Goal: Task Accomplishment & Management: Manage account settings

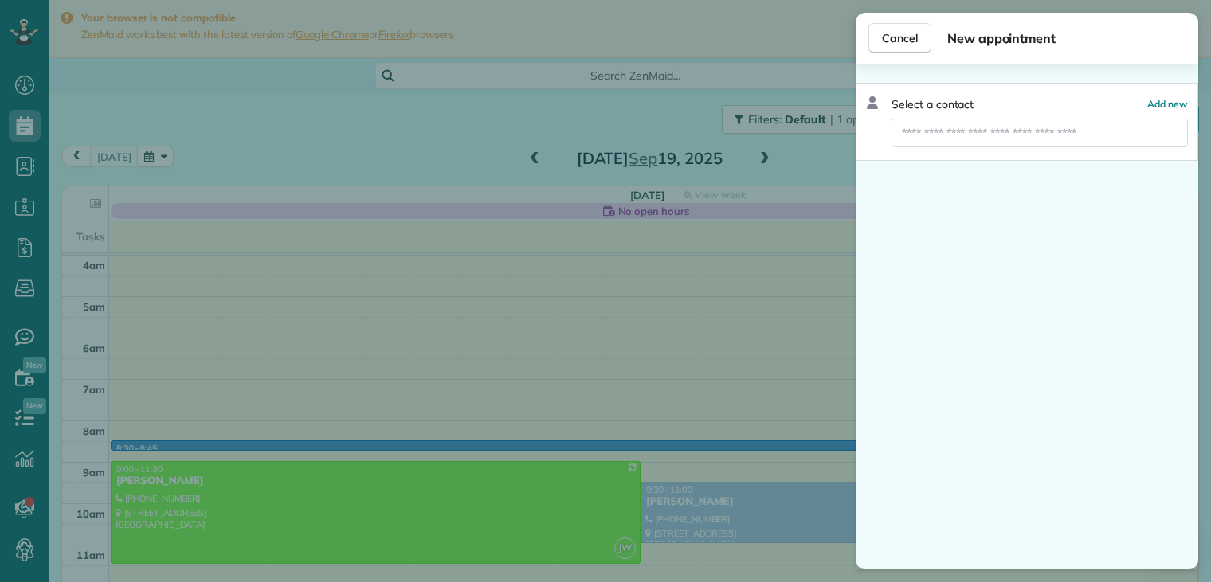
scroll to position [124, 0]
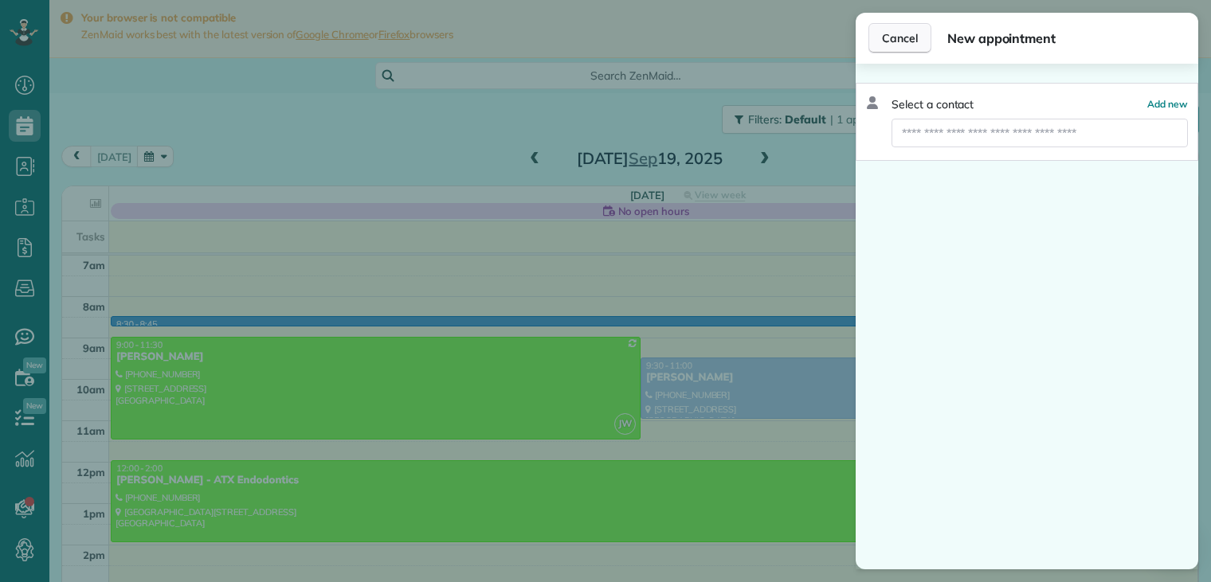
click at [905, 40] on span "Cancel" at bounding box center [900, 38] width 36 height 16
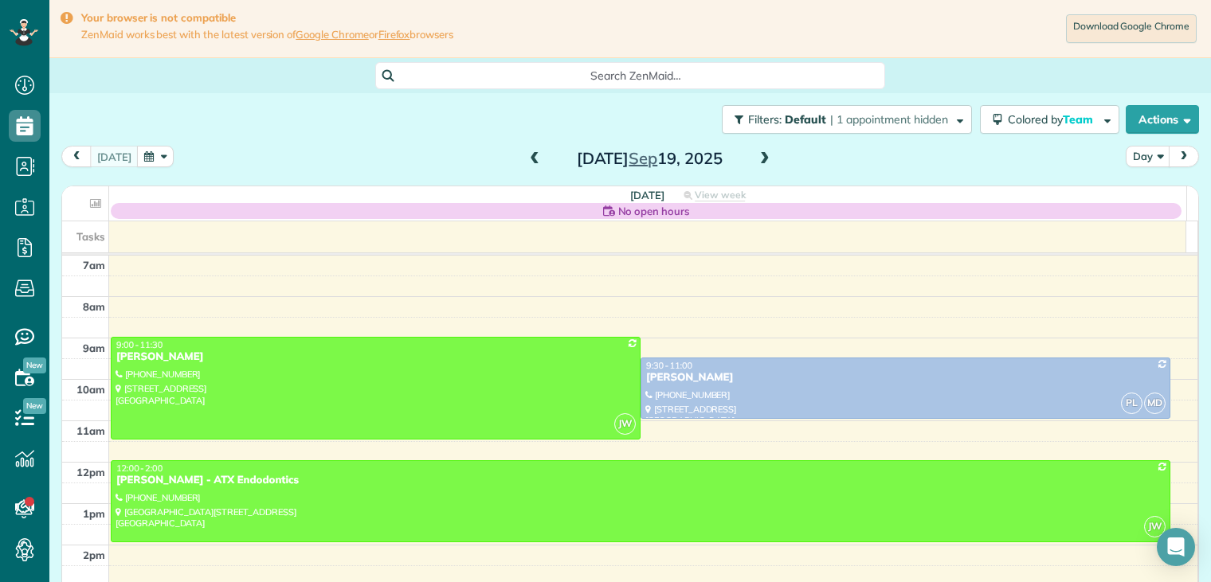
click at [905, 40] on span "Cancel" at bounding box center [900, 38] width 36 height 16
click at [687, 364] on div "9:30 - 11:00" at bounding box center [905, 365] width 520 height 11
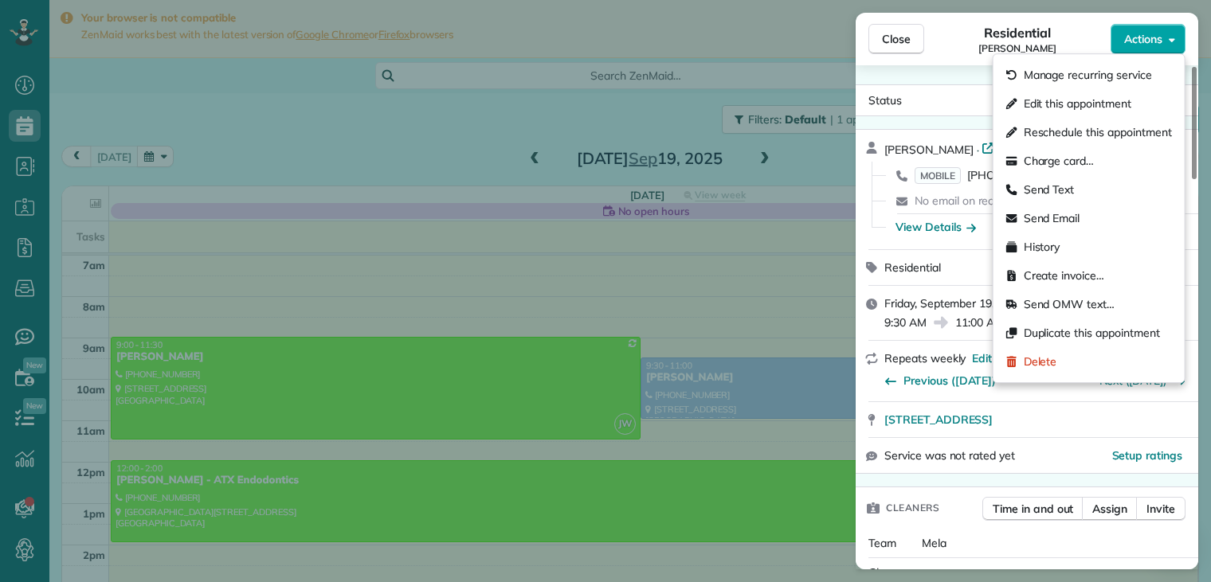
click at [1141, 39] on span "Actions" at bounding box center [1143, 39] width 38 height 16
click at [1061, 131] on span "Reschedule this appointment" at bounding box center [1097, 132] width 148 height 16
select select "*"
select select "****"
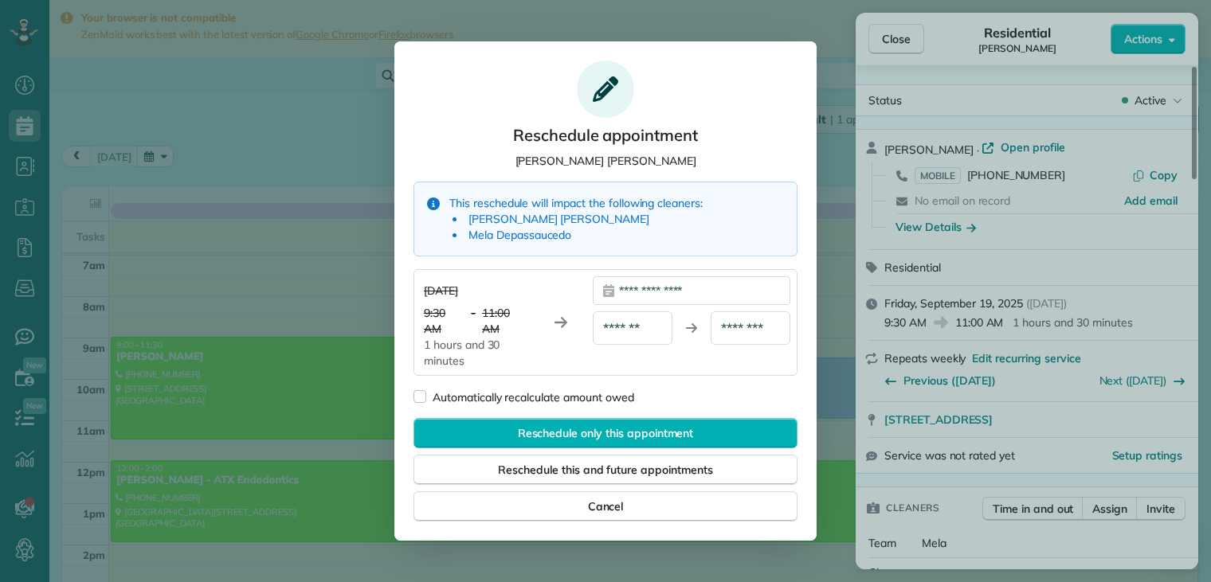
click at [659, 295] on div "**********" at bounding box center [692, 290] width 198 height 29
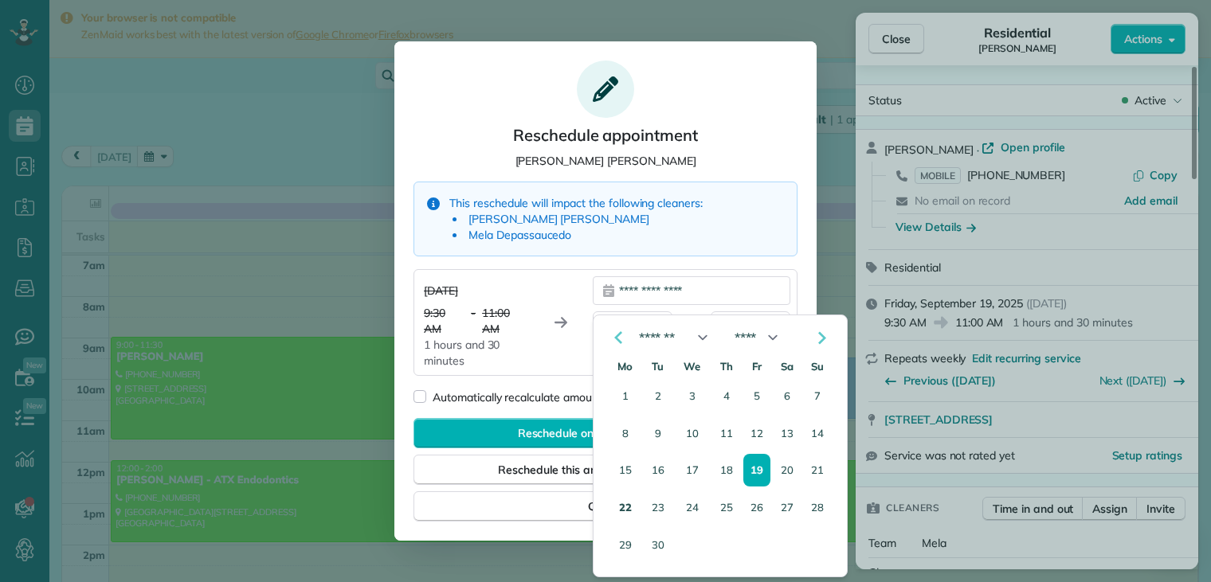
click at [624, 507] on button "22" at bounding box center [625, 507] width 30 height 31
type div "**********"
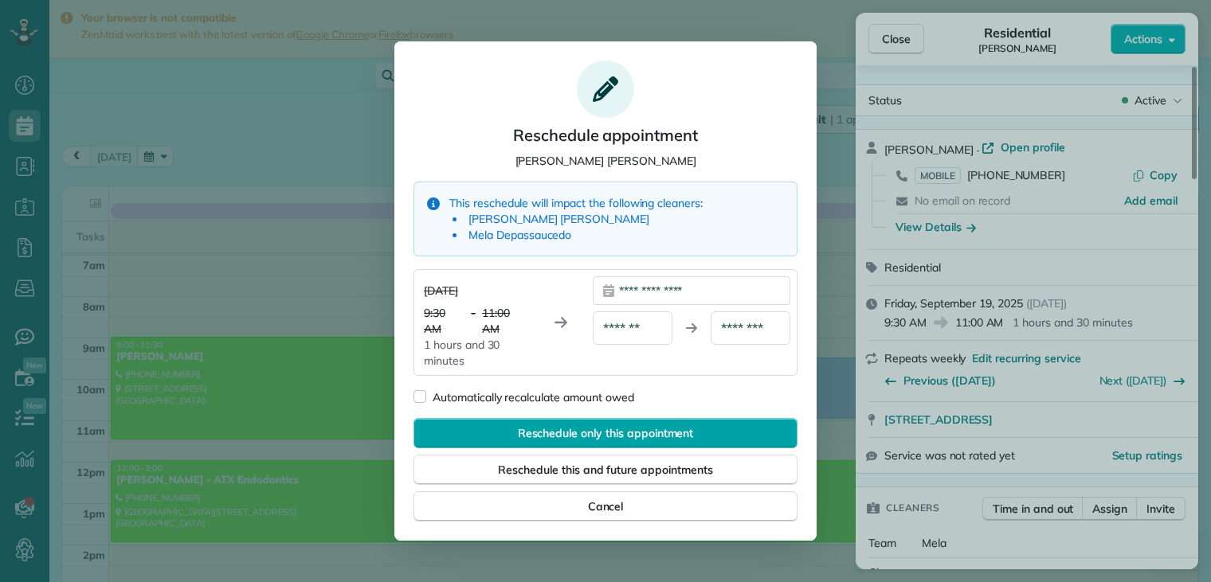
click at [608, 430] on span "Reschedule only this appointment" at bounding box center [606, 433] width 176 height 16
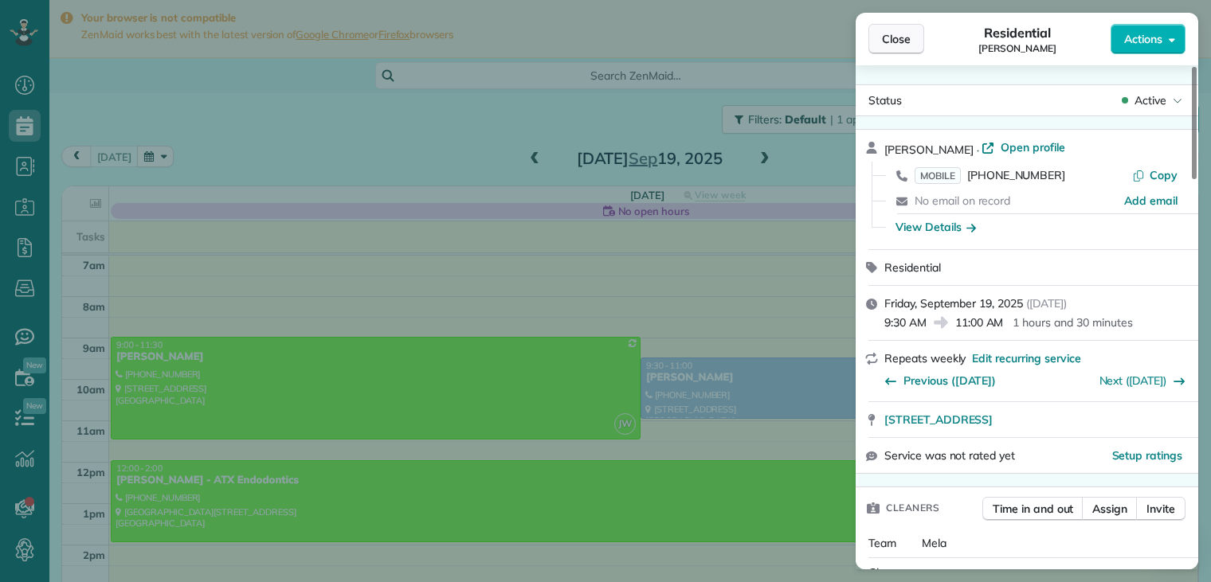
click at [909, 45] on span "Close" at bounding box center [896, 39] width 29 height 16
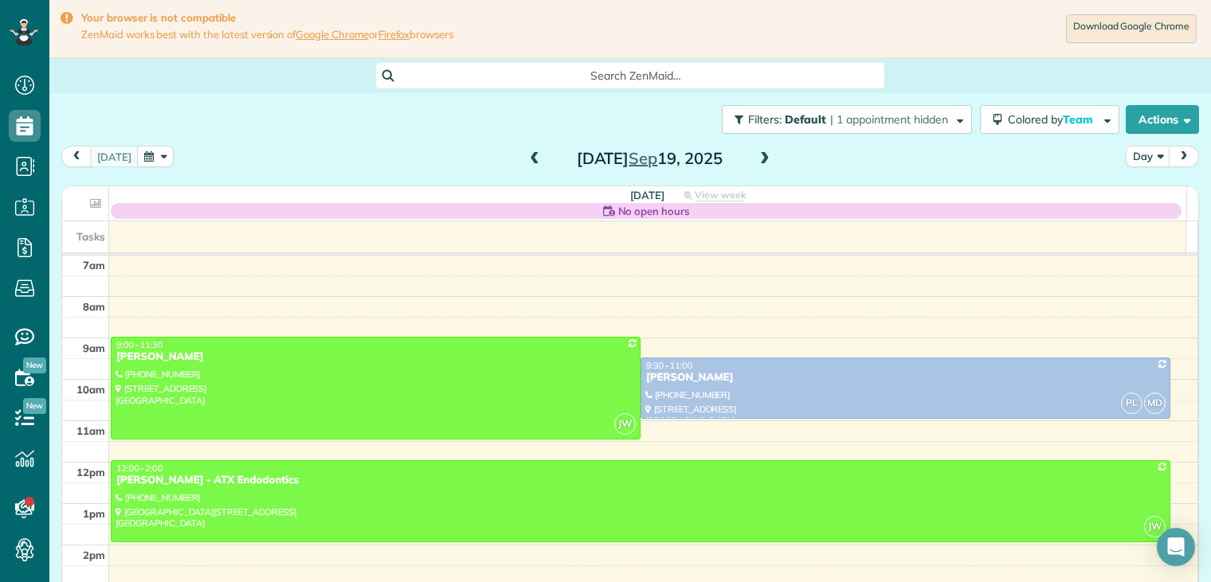
click at [385, 143] on div "Filters: Default | 1 appointment hidden Colored by Team Color by Cleaner Color …" at bounding box center [629, 119] width 1161 height 53
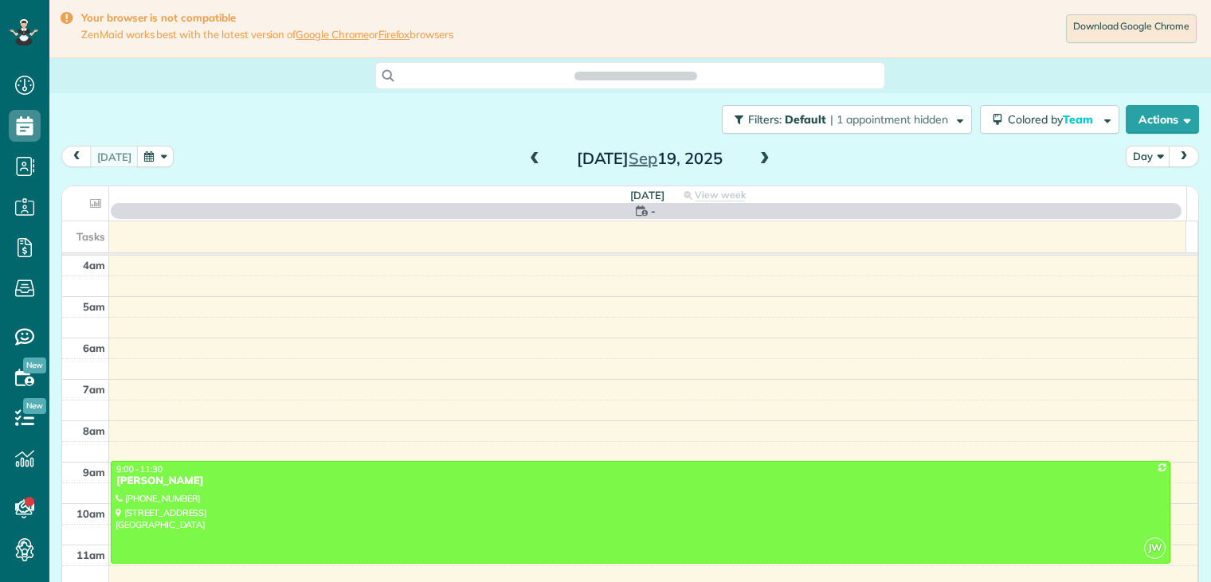
scroll to position [124, 0]
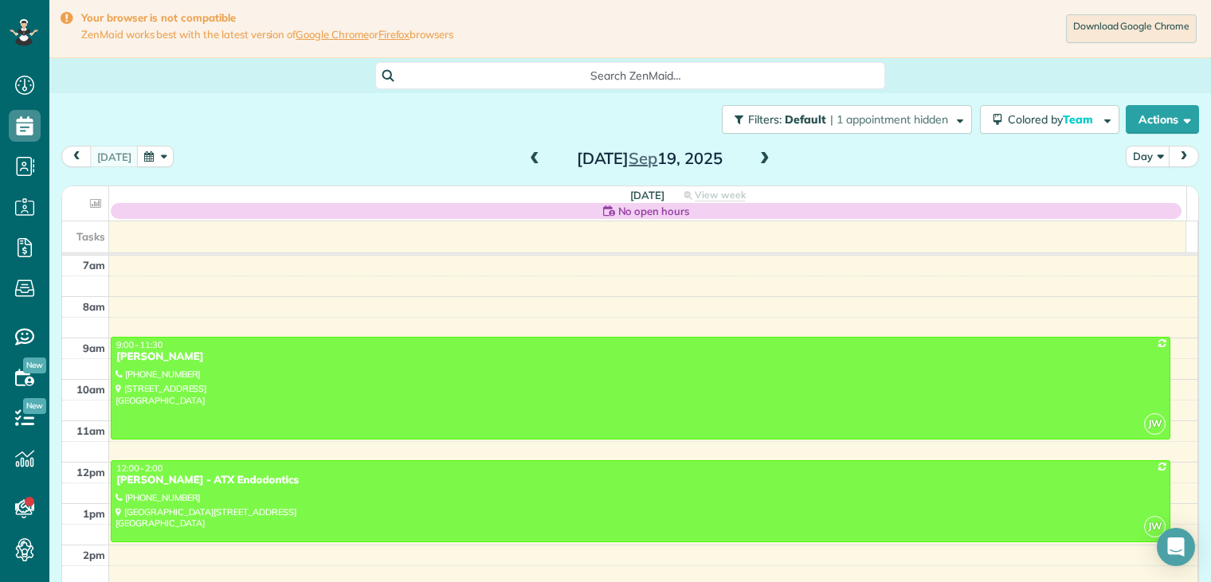
click at [147, 152] on button "button" at bounding box center [155, 157] width 37 height 22
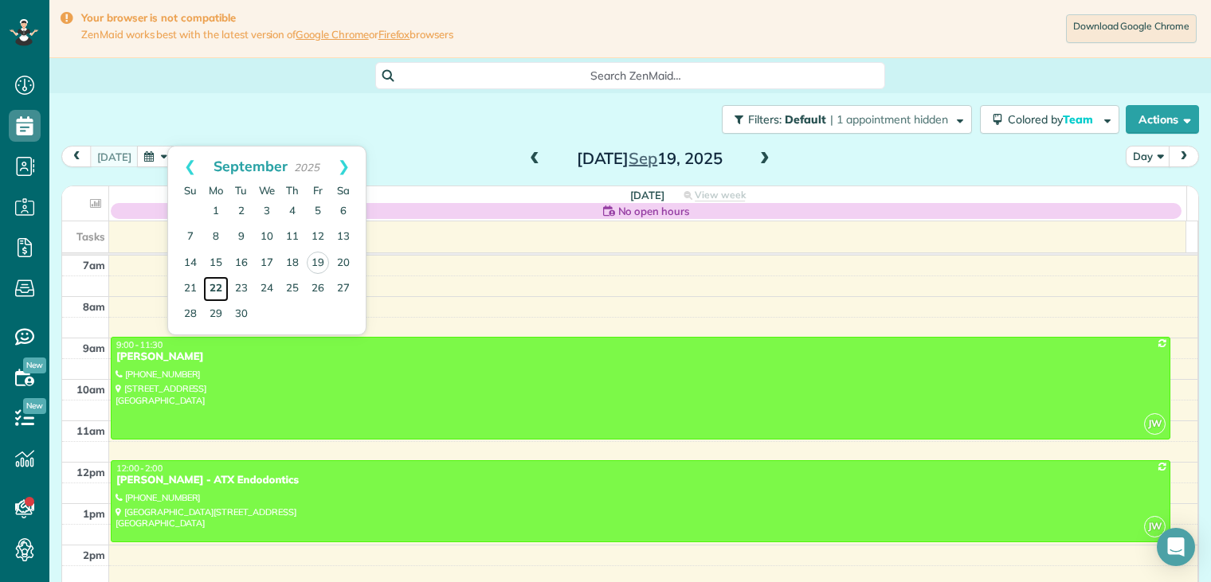
click at [217, 287] on link "22" at bounding box center [215, 288] width 25 height 25
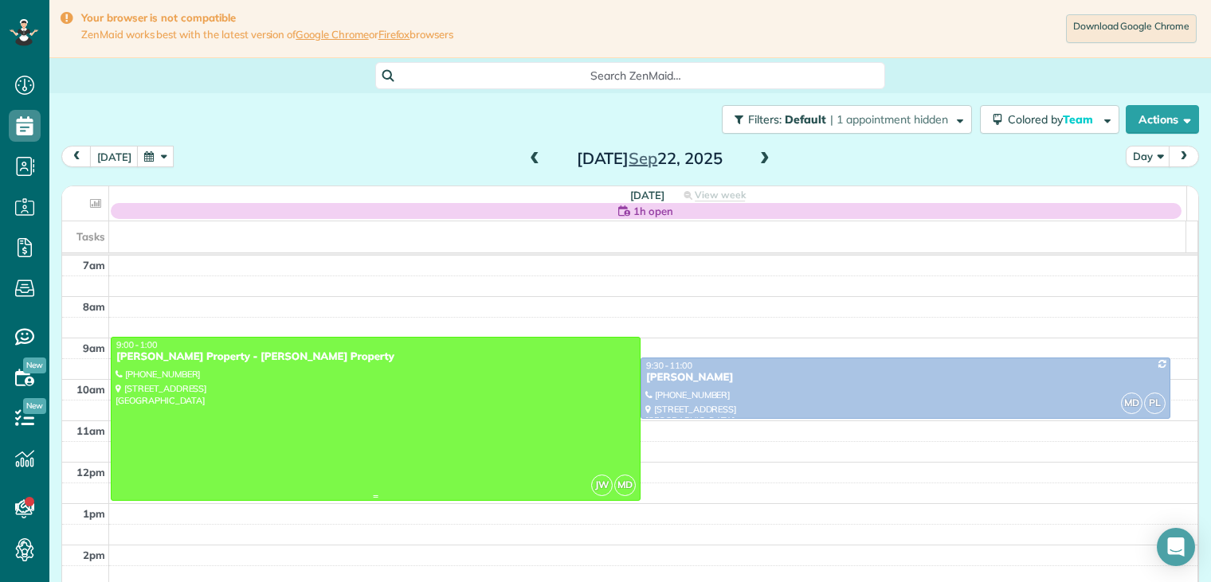
click at [186, 351] on div "[PERSON_NAME] Property - [PERSON_NAME] Property" at bounding box center [375, 357] width 520 height 14
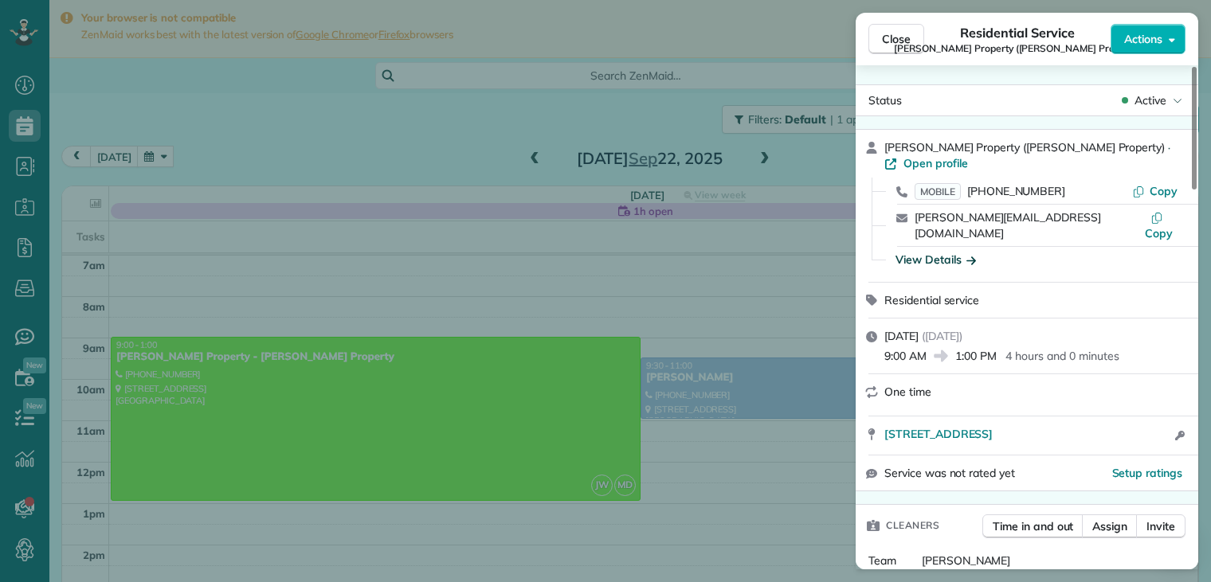
click at [973, 252] on icon "button" at bounding box center [971, 260] width 10 height 16
click at [973, 252] on div "View Details" at bounding box center [1036, 260] width 295 height 16
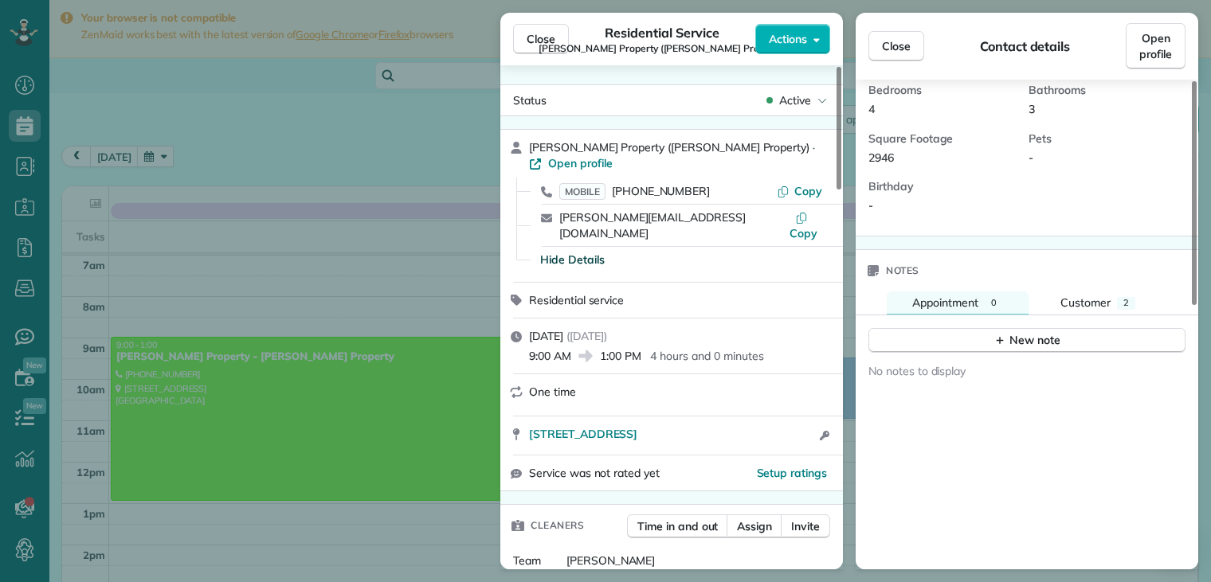
scroll to position [417, 0]
click at [1082, 296] on span "Customer" at bounding box center [1085, 303] width 50 height 14
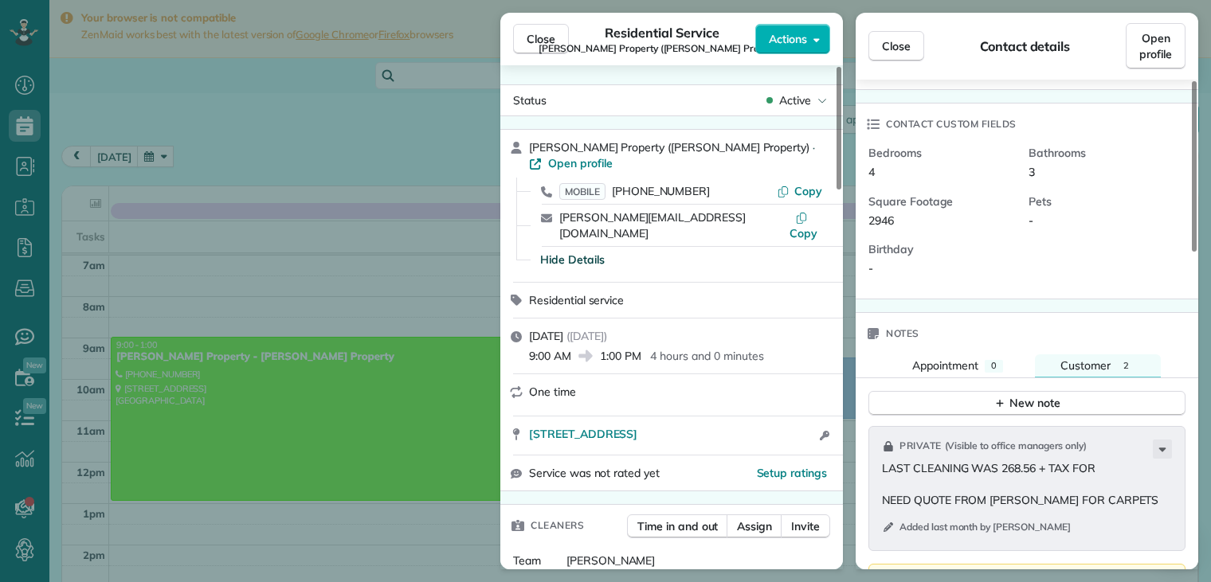
scroll to position [257, 0]
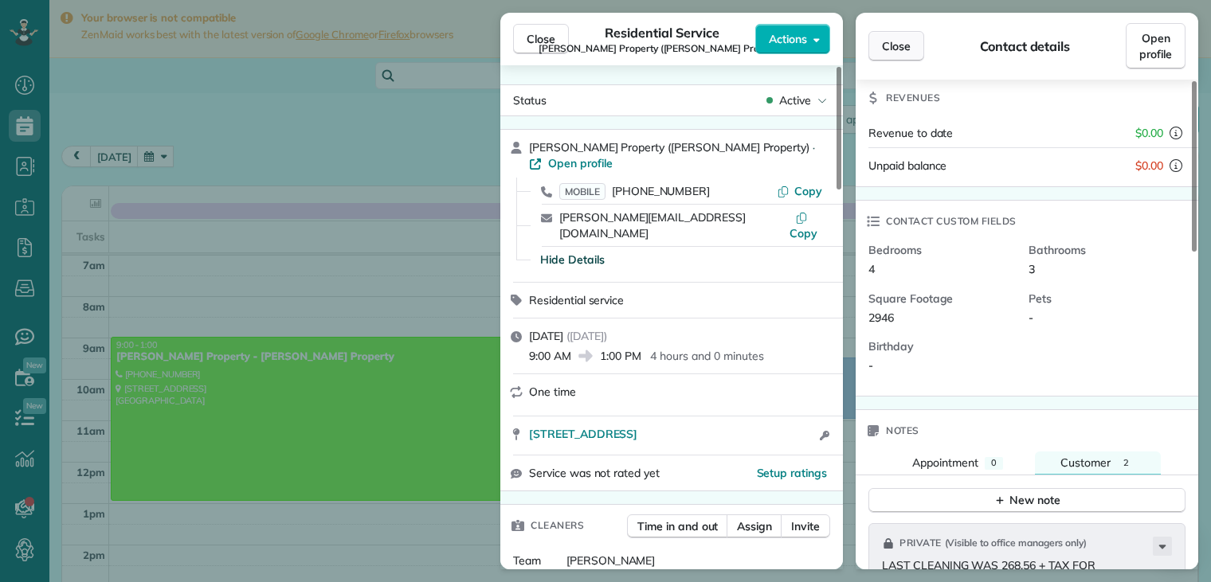
click at [895, 47] on span "Close" at bounding box center [896, 46] width 29 height 16
click at [895, 47] on div "Close Contact details Open profile" at bounding box center [1026, 46] width 342 height 67
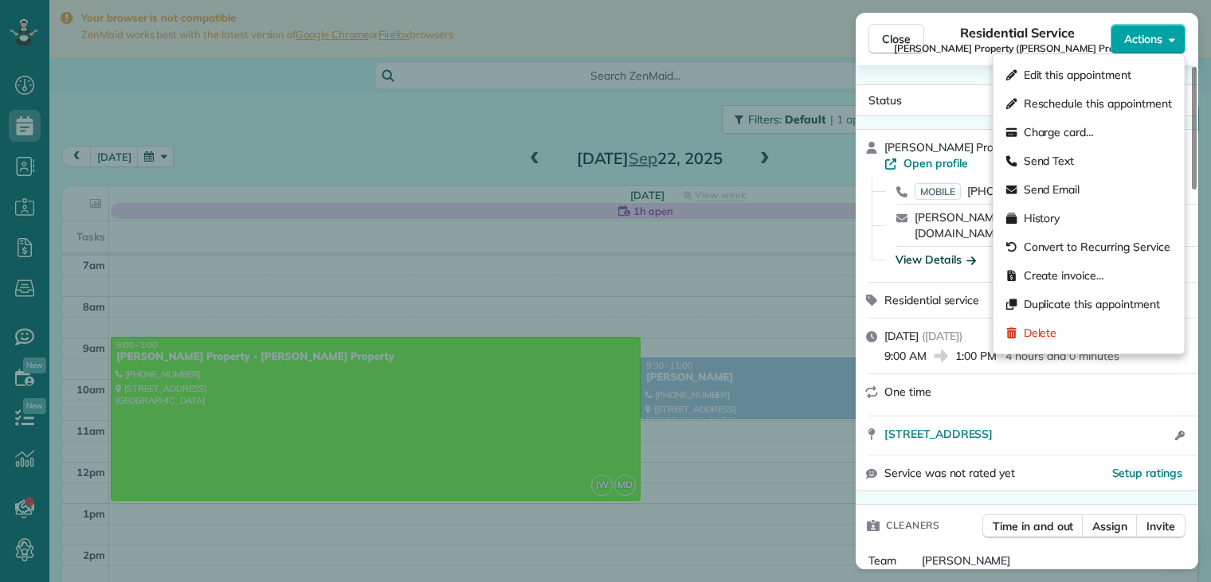
click at [1142, 40] on span "Actions" at bounding box center [1143, 39] width 38 height 16
click at [1061, 190] on span "Send Email" at bounding box center [1051, 190] width 57 height 16
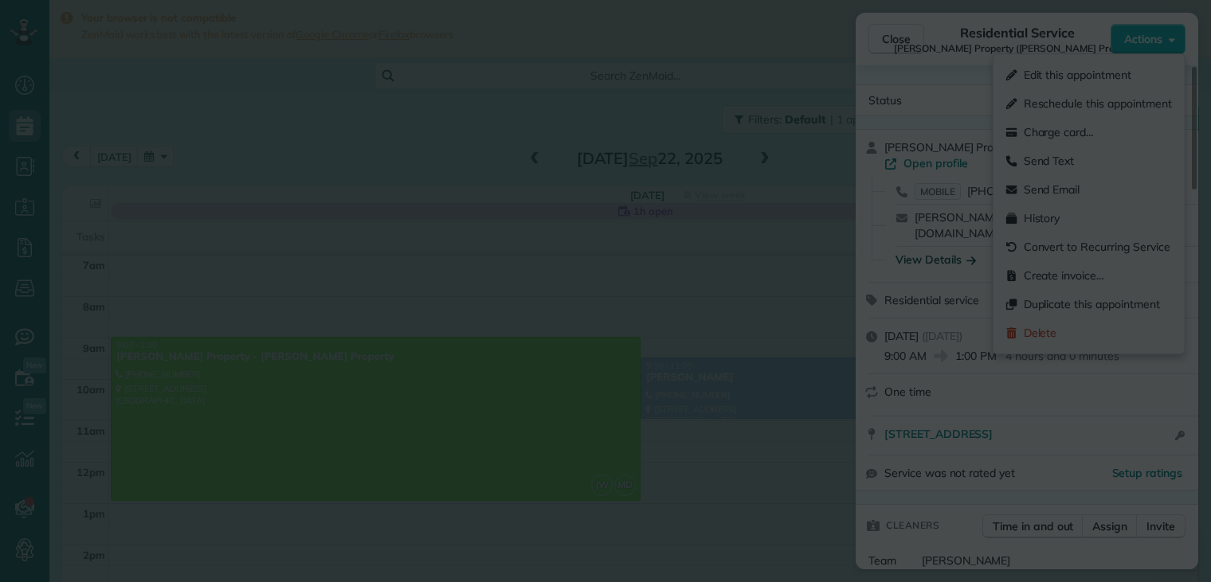
click at [1061, 190] on div at bounding box center [605, 291] width 1211 height 582
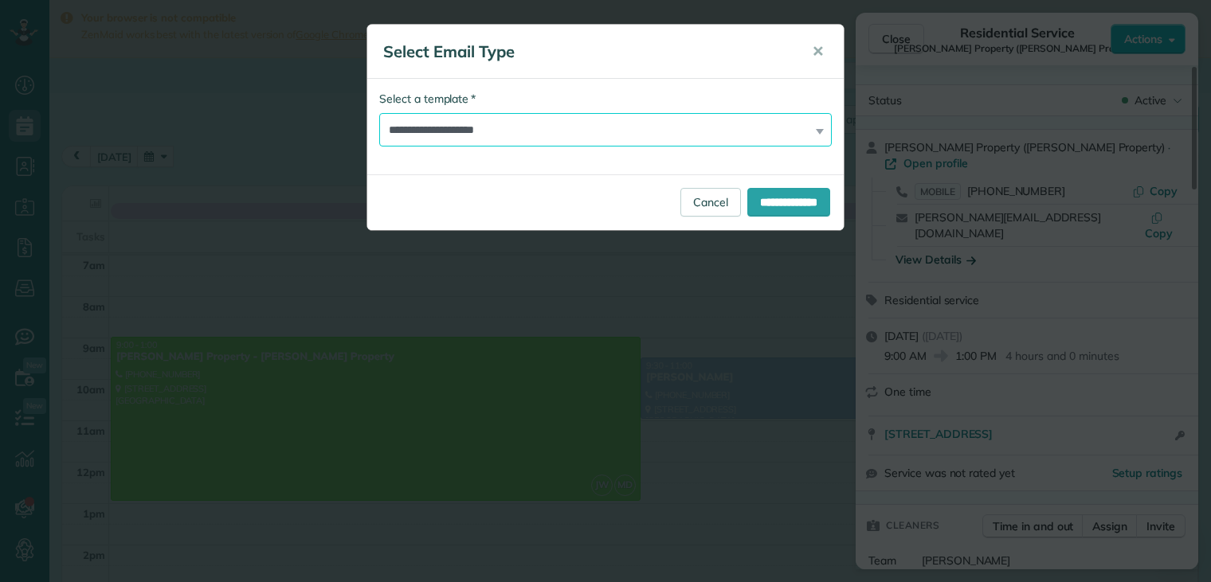
click at [545, 131] on select "**********" at bounding box center [605, 129] width 452 height 33
select select "****"
click at [379, 113] on select "**********" at bounding box center [605, 129] width 452 height 33
click at [781, 202] on input "**********" at bounding box center [788, 202] width 83 height 29
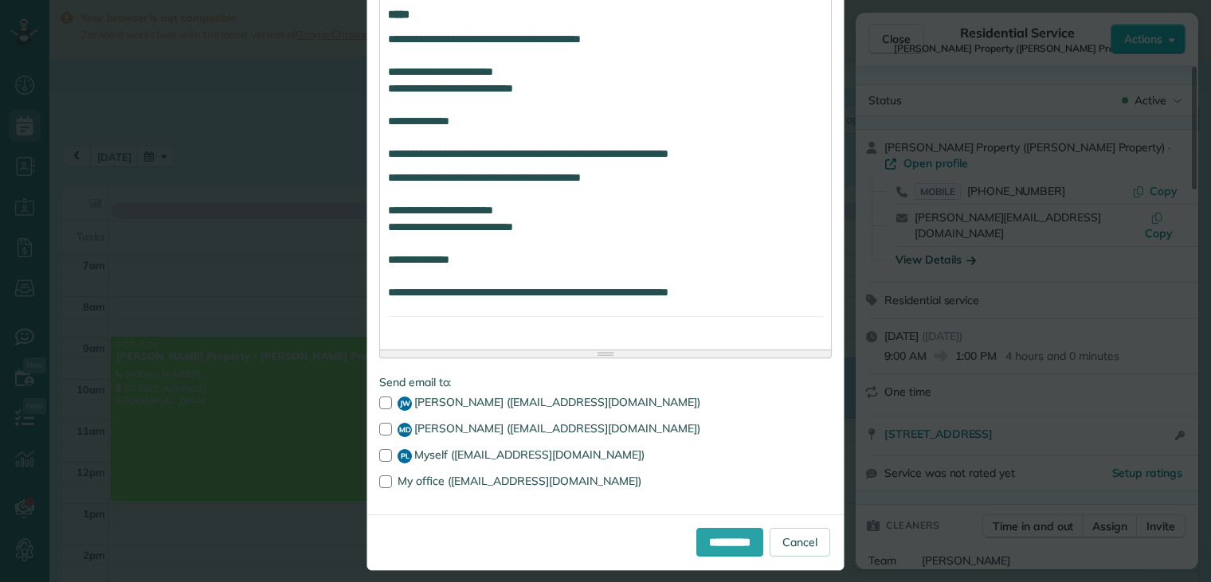
scroll to position [847, 0]
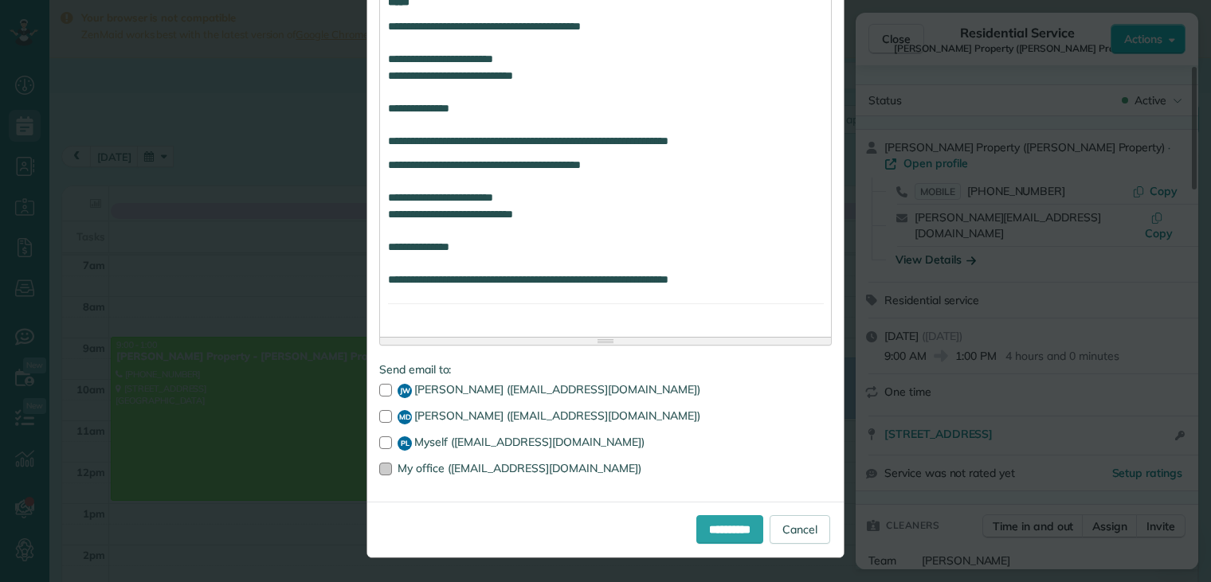
click at [385, 468] on div at bounding box center [385, 469] width 13 height 13
click at [382, 468] on div at bounding box center [385, 469] width 13 height 13
click at [706, 525] on input "**********" at bounding box center [729, 529] width 67 height 29
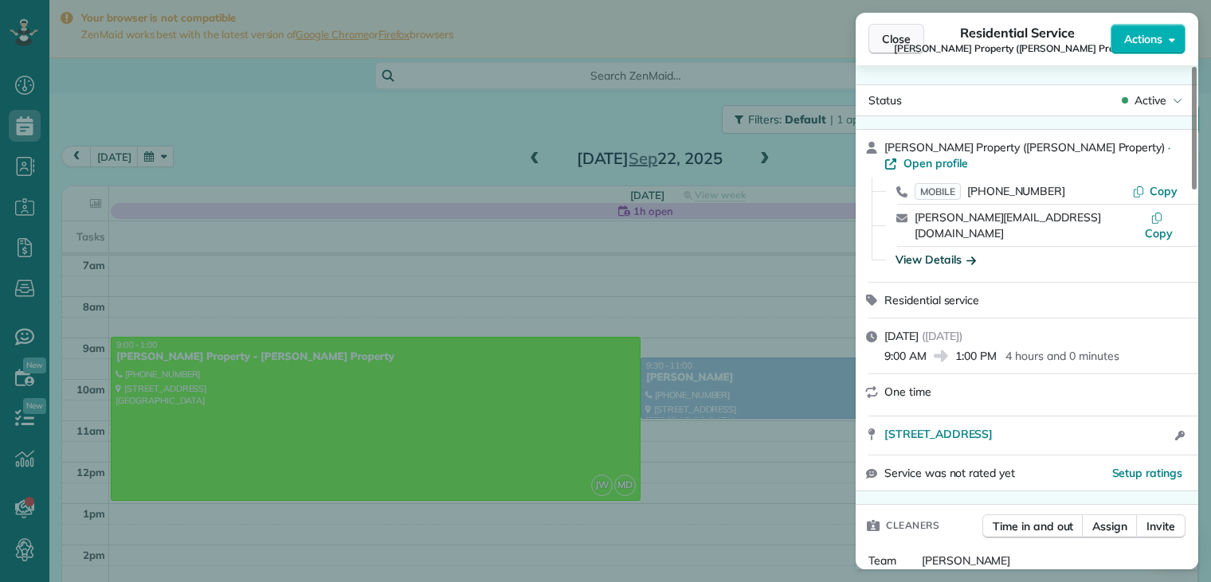
click at [897, 38] on span "Close" at bounding box center [896, 39] width 29 height 16
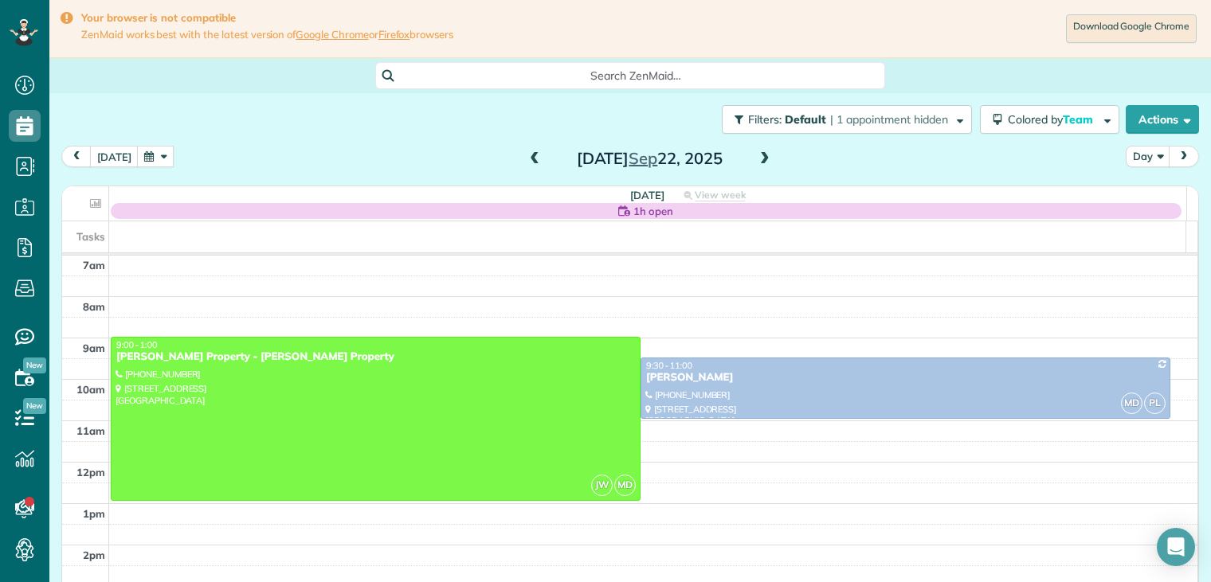
click at [759, 159] on span at bounding box center [765, 159] width 18 height 14
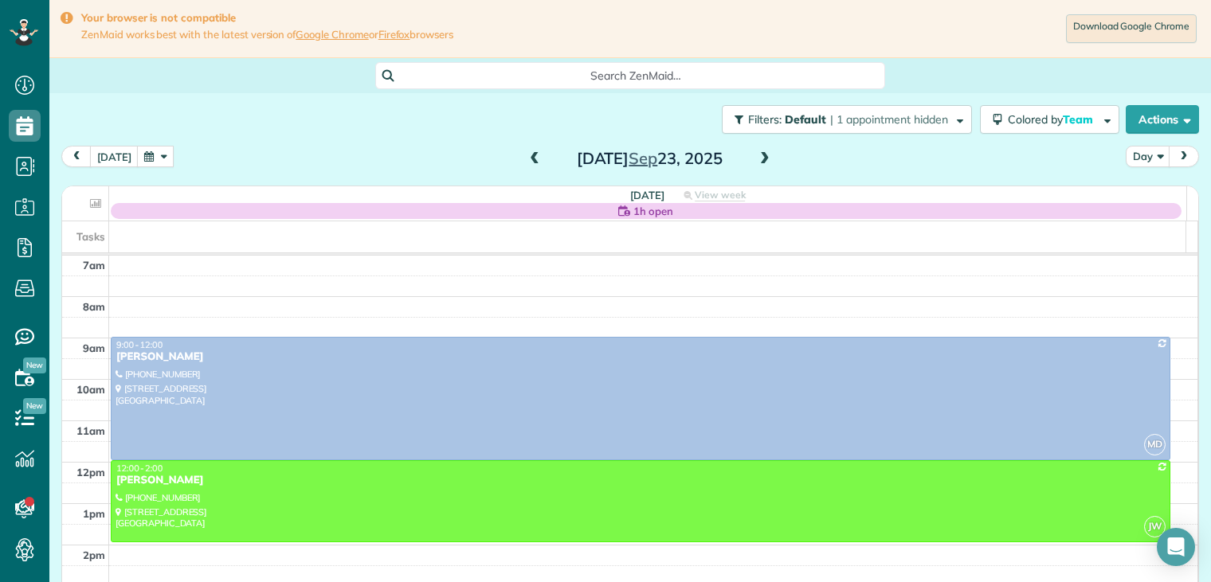
click at [139, 157] on button "button" at bounding box center [155, 157] width 37 height 22
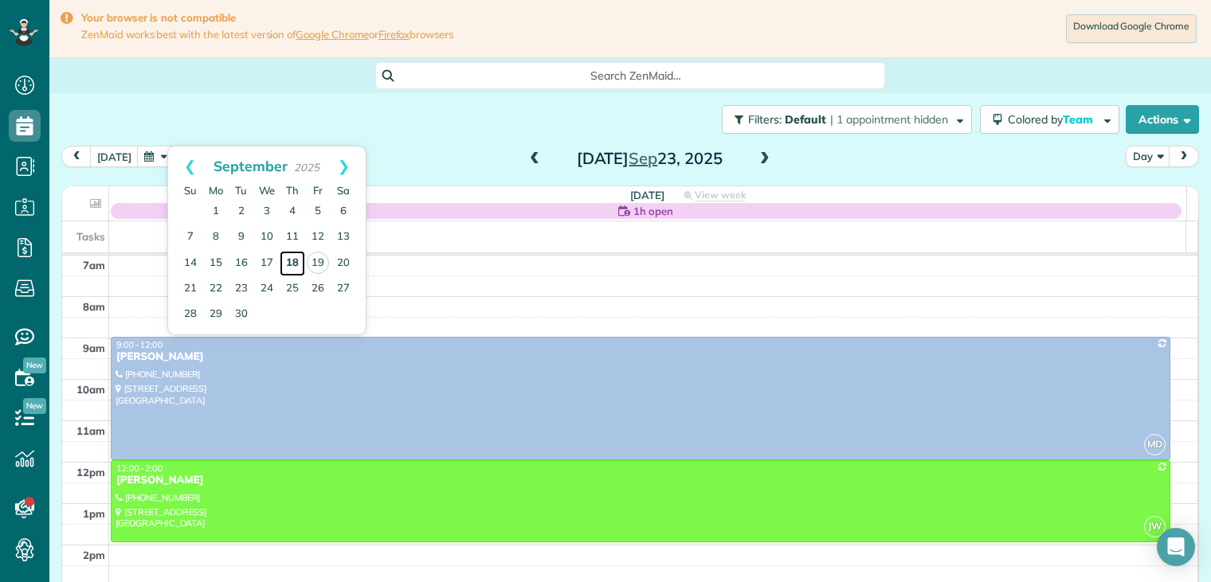
click at [293, 257] on link "18" at bounding box center [292, 263] width 25 height 25
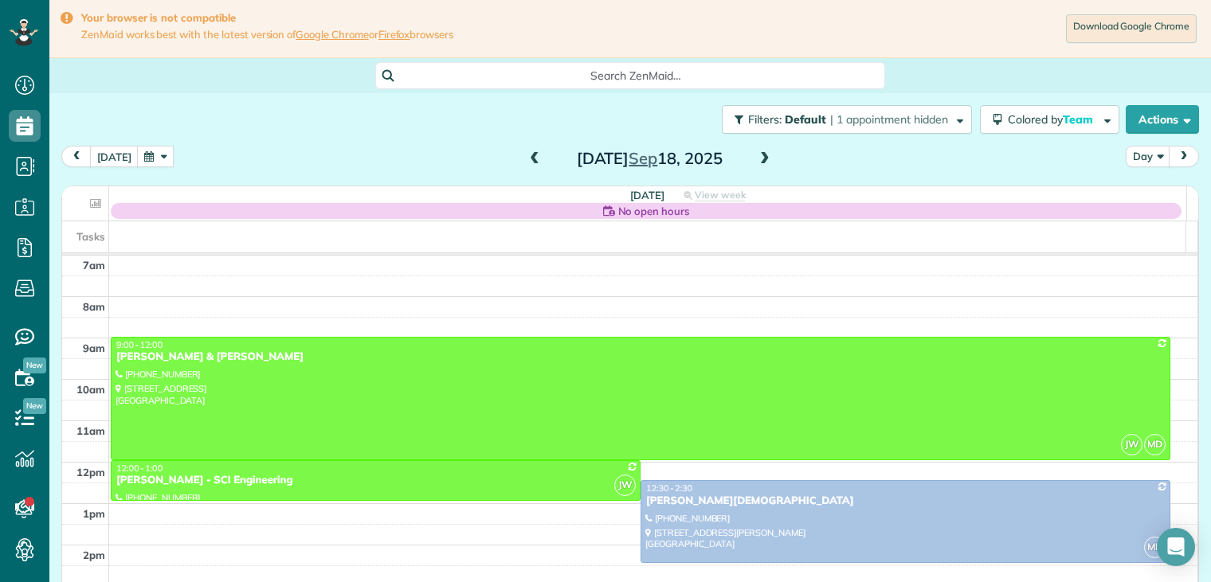
click at [155, 155] on button "button" at bounding box center [155, 157] width 37 height 22
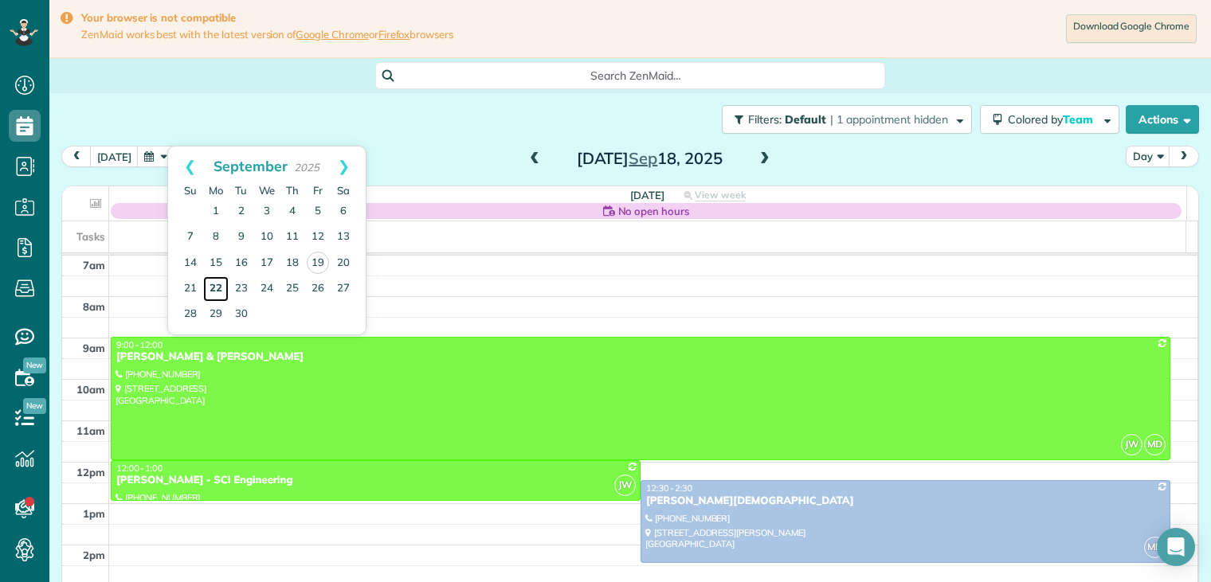
click at [217, 280] on link "22" at bounding box center [215, 288] width 25 height 25
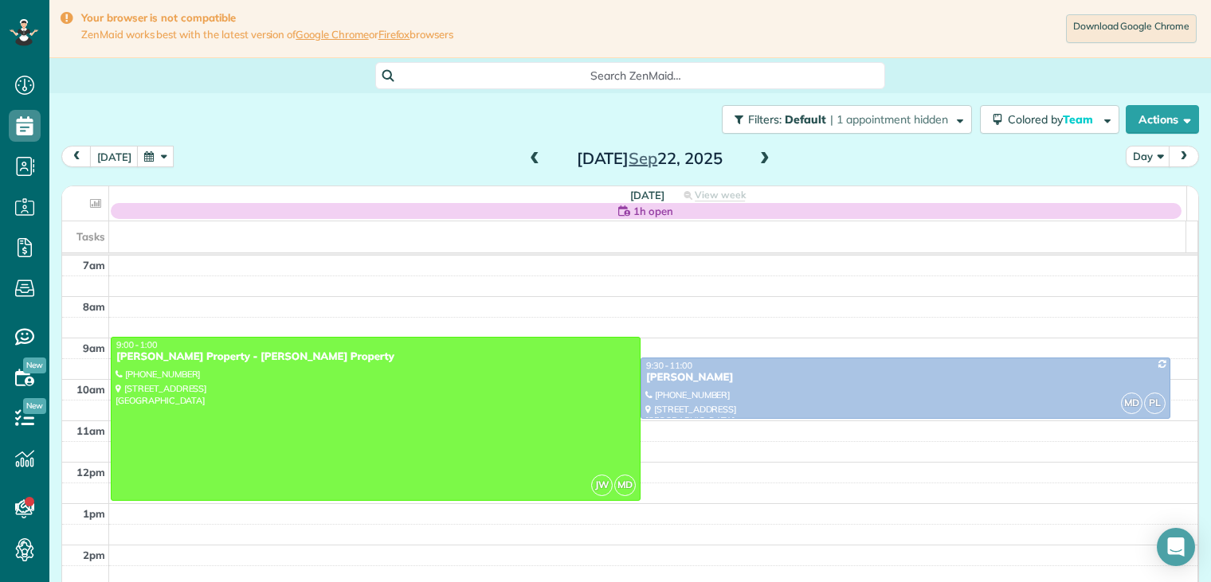
click at [143, 158] on button "button" at bounding box center [155, 157] width 37 height 22
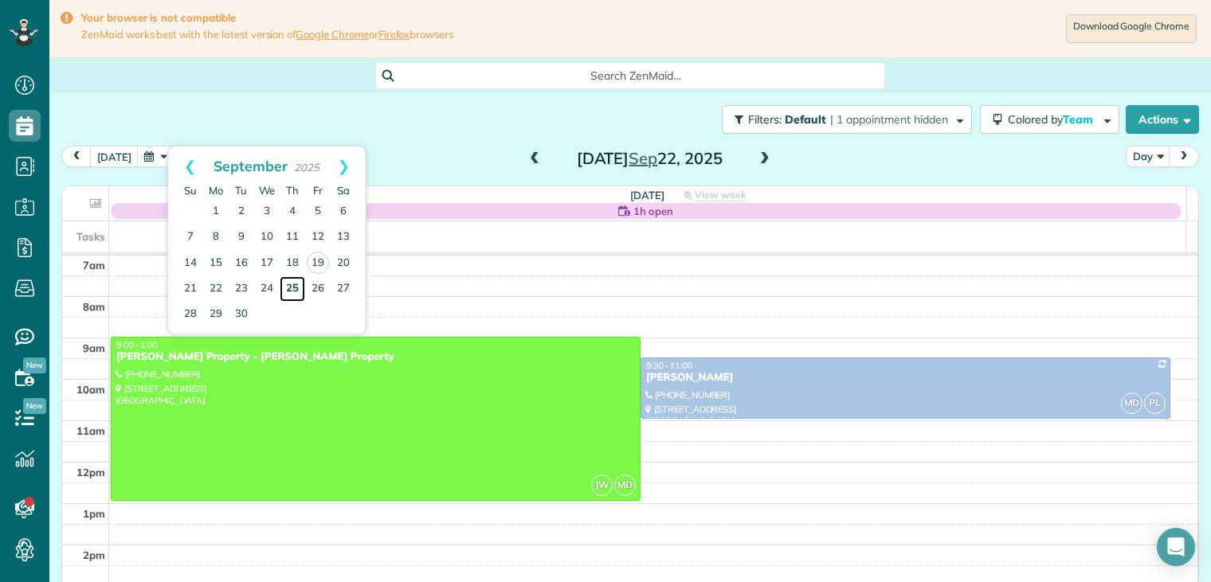
click at [291, 288] on link "25" at bounding box center [292, 288] width 25 height 25
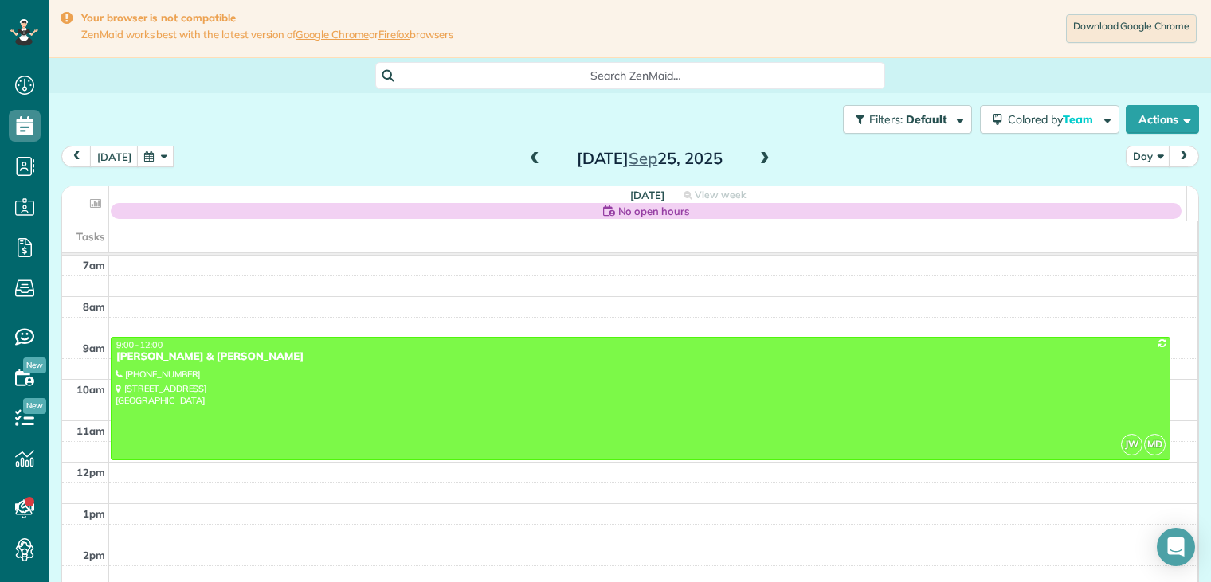
click at [147, 153] on button "button" at bounding box center [155, 157] width 37 height 22
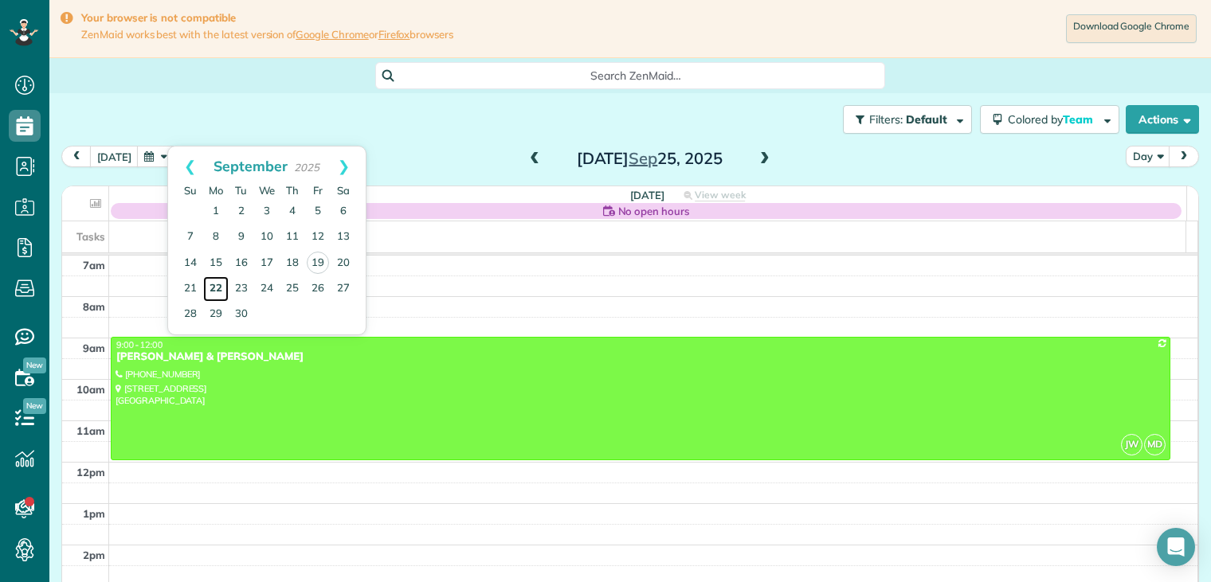
click at [222, 284] on link "22" at bounding box center [215, 288] width 25 height 25
